Goal: Transaction & Acquisition: Download file/media

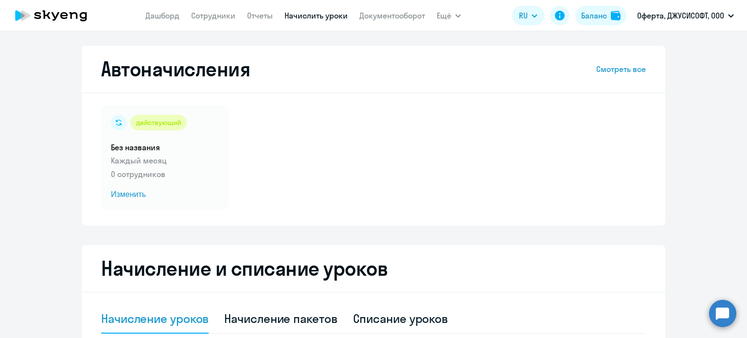
select select "10"
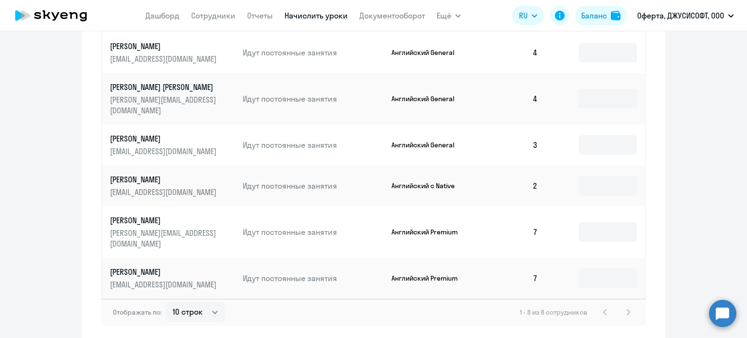
scroll to position [535, 0]
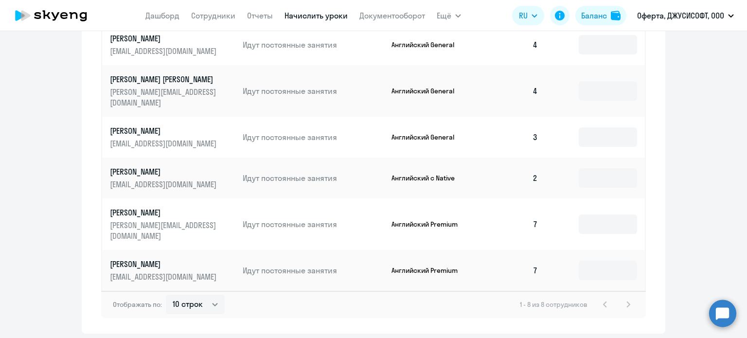
click at [168, 207] on p "[PERSON_NAME]" at bounding box center [164, 212] width 109 height 11
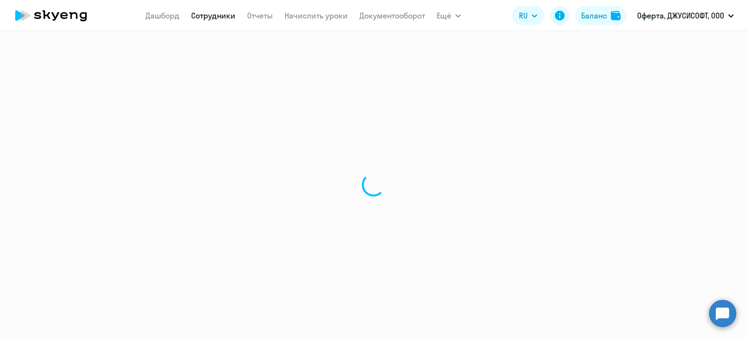
select select "english"
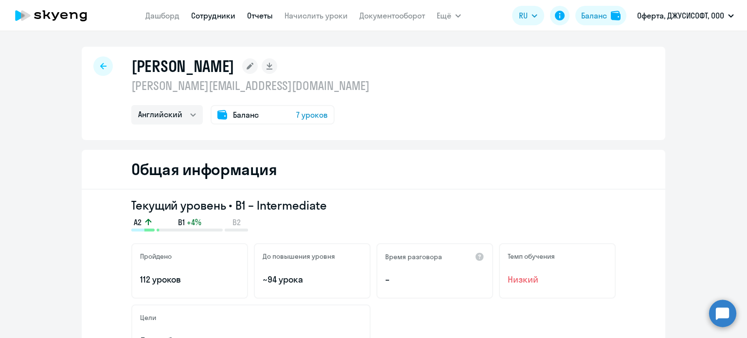
click at [258, 16] on link "Отчеты" at bounding box center [260, 16] width 26 height 10
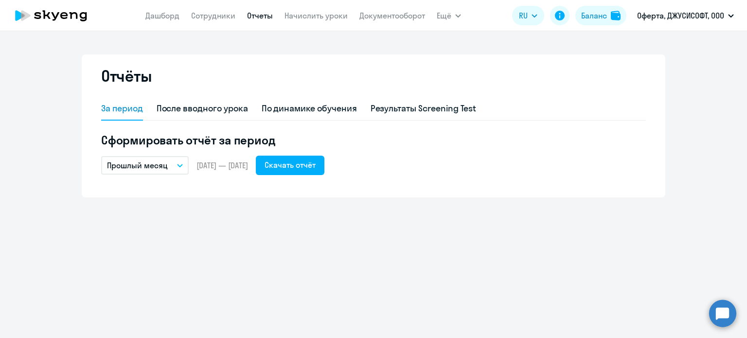
click at [177, 169] on button "Прошлый месяц" at bounding box center [145, 165] width 88 height 18
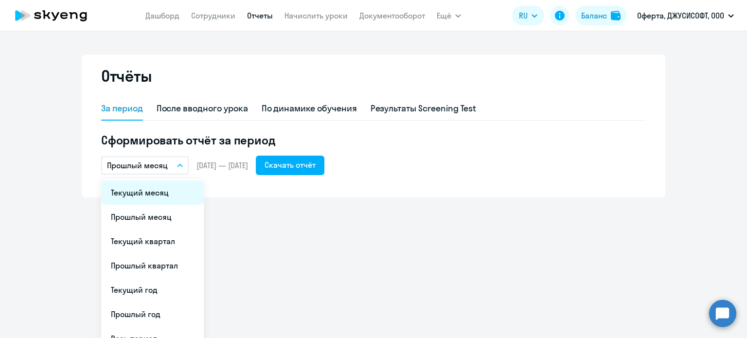
click at [162, 194] on li "Текущий месяц" at bounding box center [152, 193] width 103 height 24
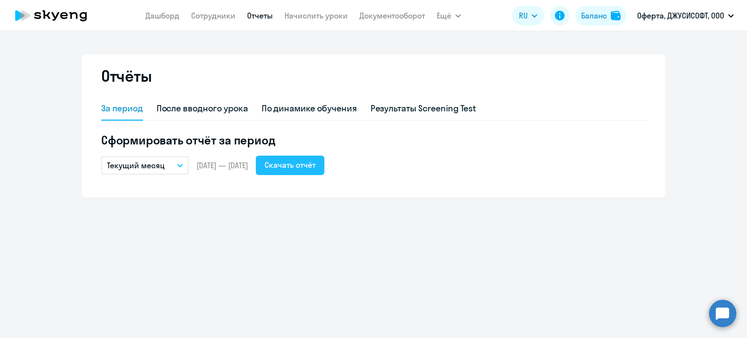
click at [325, 172] on button "Скачать отчёт" at bounding box center [290, 165] width 69 height 19
